Goal: Transaction & Acquisition: Subscribe to service/newsletter

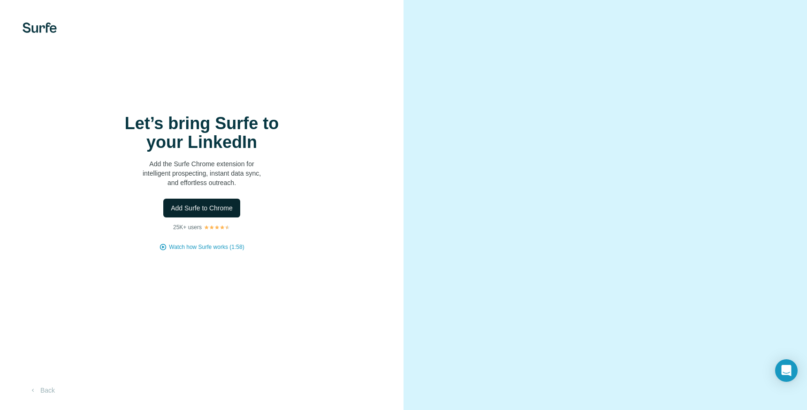
click at [214, 213] on span "Add Surfe to Chrome" at bounding box center [202, 207] width 62 height 9
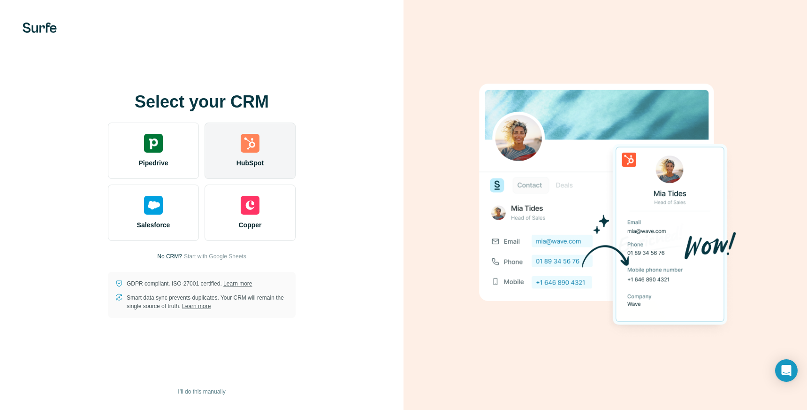
click at [251, 159] on span "HubSpot" at bounding box center [249, 162] width 27 height 9
